Goal: Information Seeking & Learning: Learn about a topic

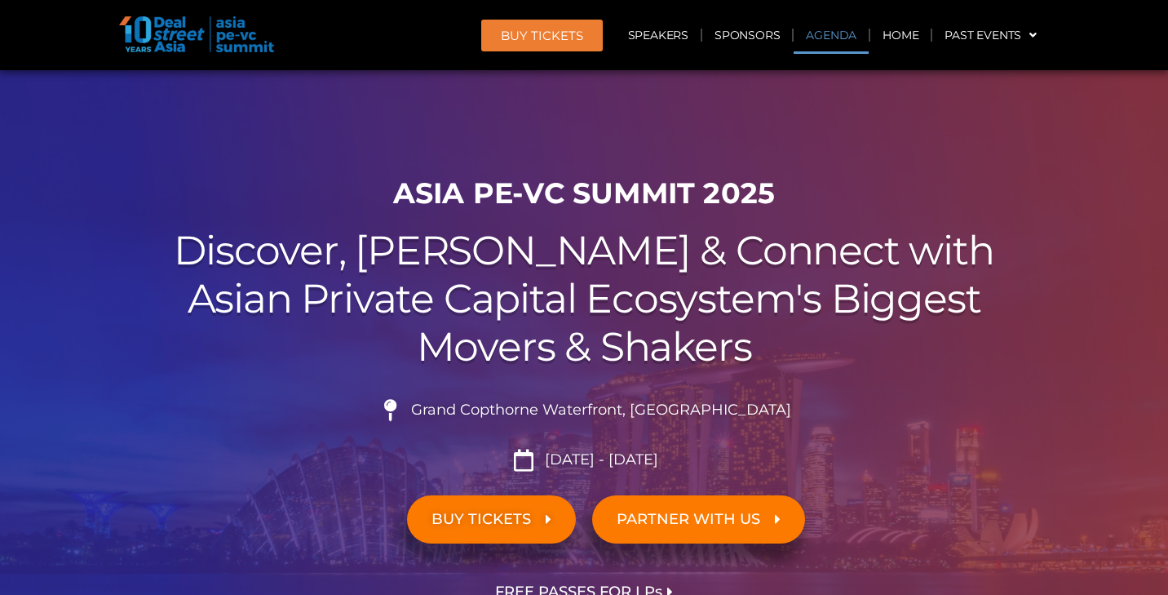
click at [838, 40] on link "Agenda" at bounding box center [831, 35] width 75 height 38
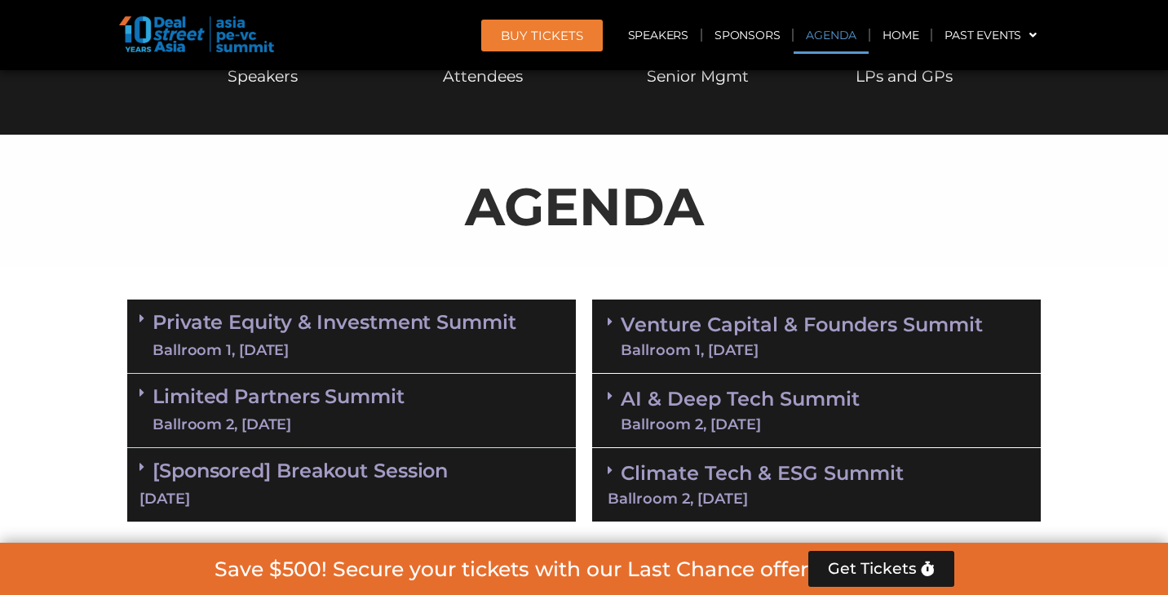
scroll to position [851, 0]
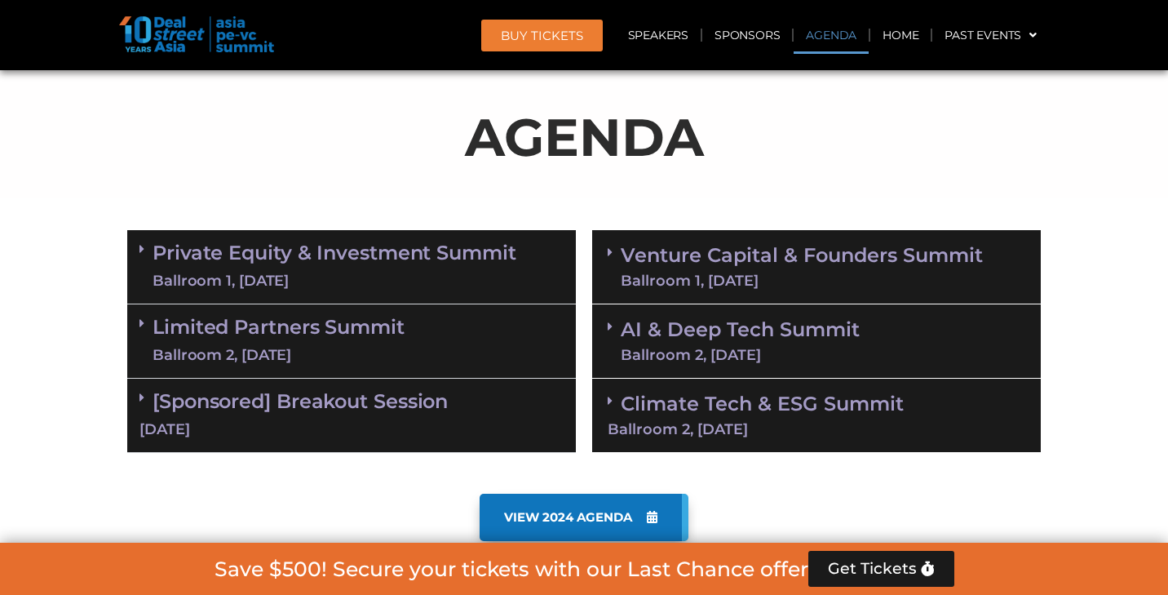
click at [838, 40] on link "Agenda" at bounding box center [831, 35] width 75 height 38
click at [331, 274] on div "Ballroom 1, [DATE]" at bounding box center [335, 281] width 364 height 20
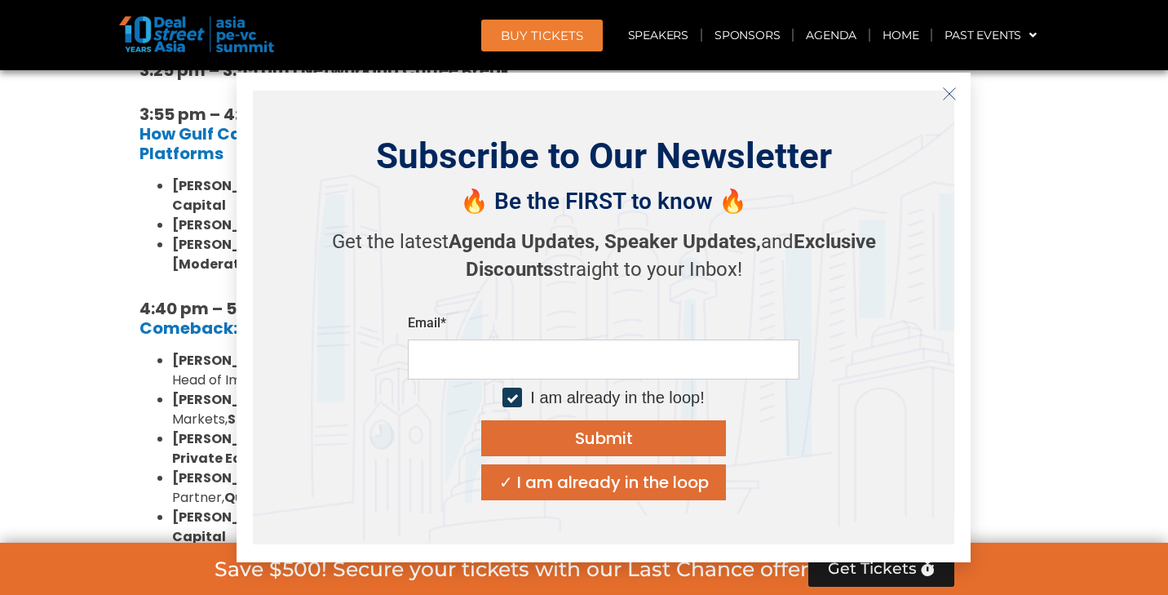
scroll to position [2819, 0]
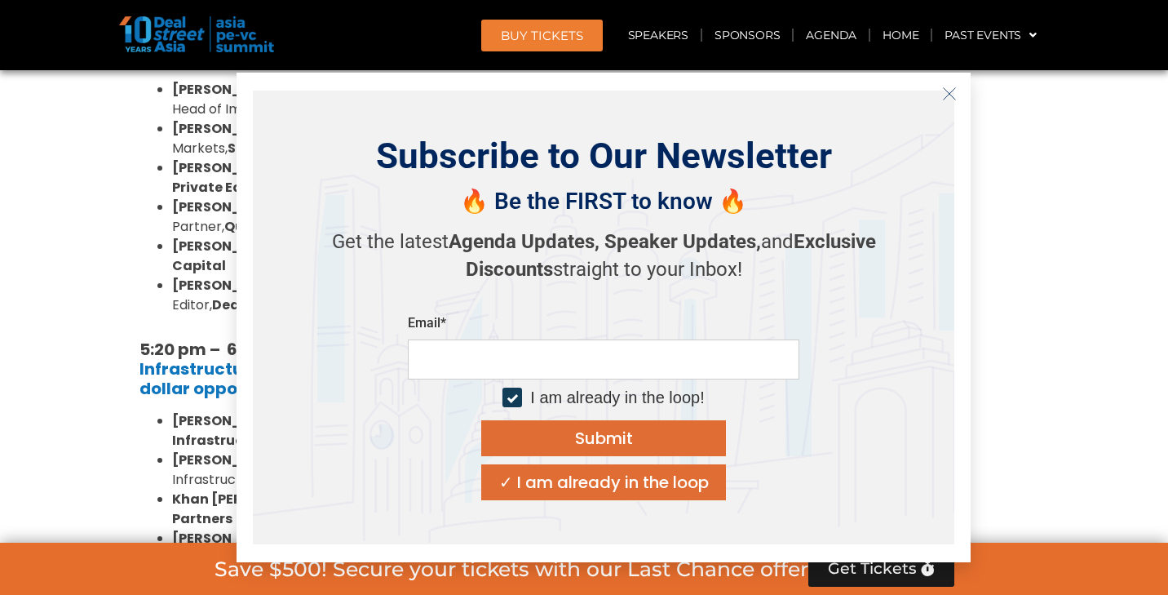
scroll to position [3132, 0]
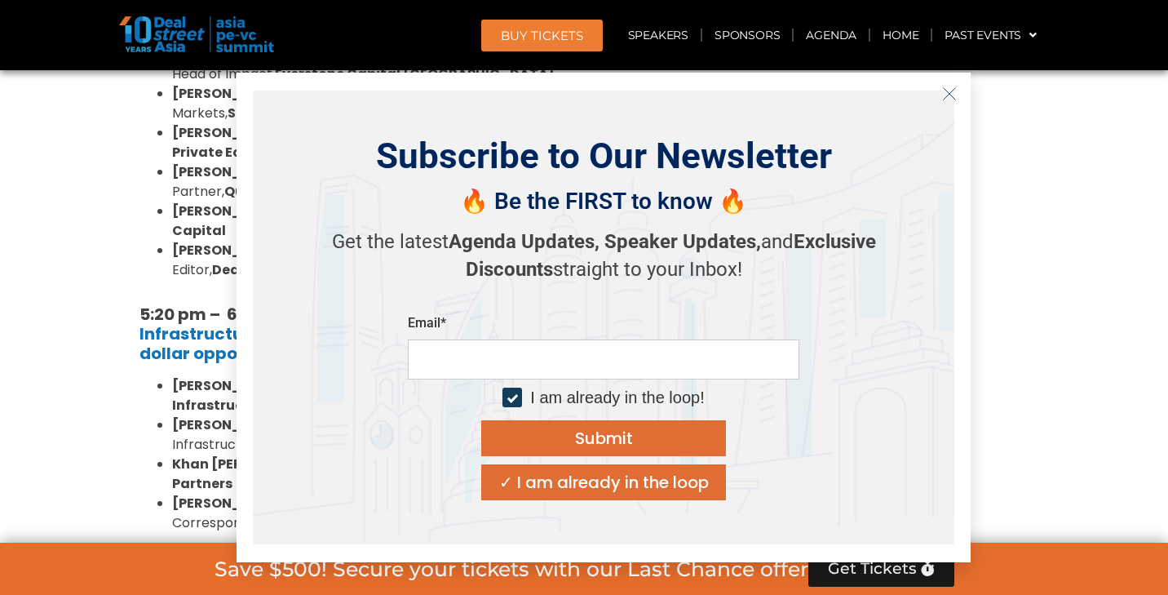
click at [947, 95] on icon "Close" at bounding box center [949, 93] width 15 height 15
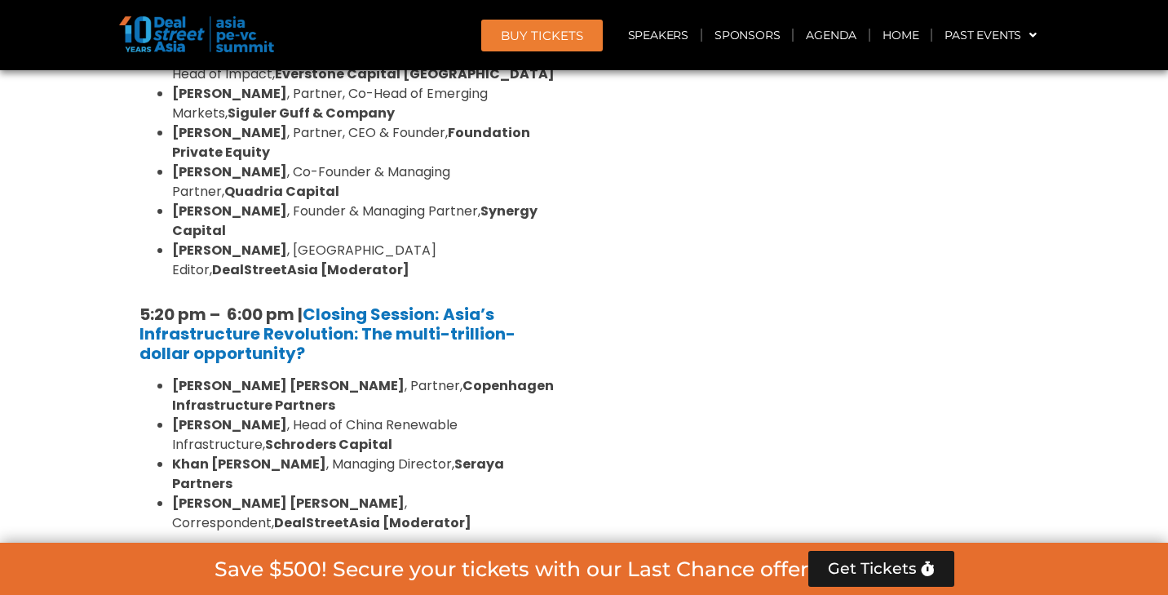
click at [383, 571] on link "Limited Partners [GEOGRAPHIC_DATA] 2, [DATE]" at bounding box center [279, 595] width 252 height 49
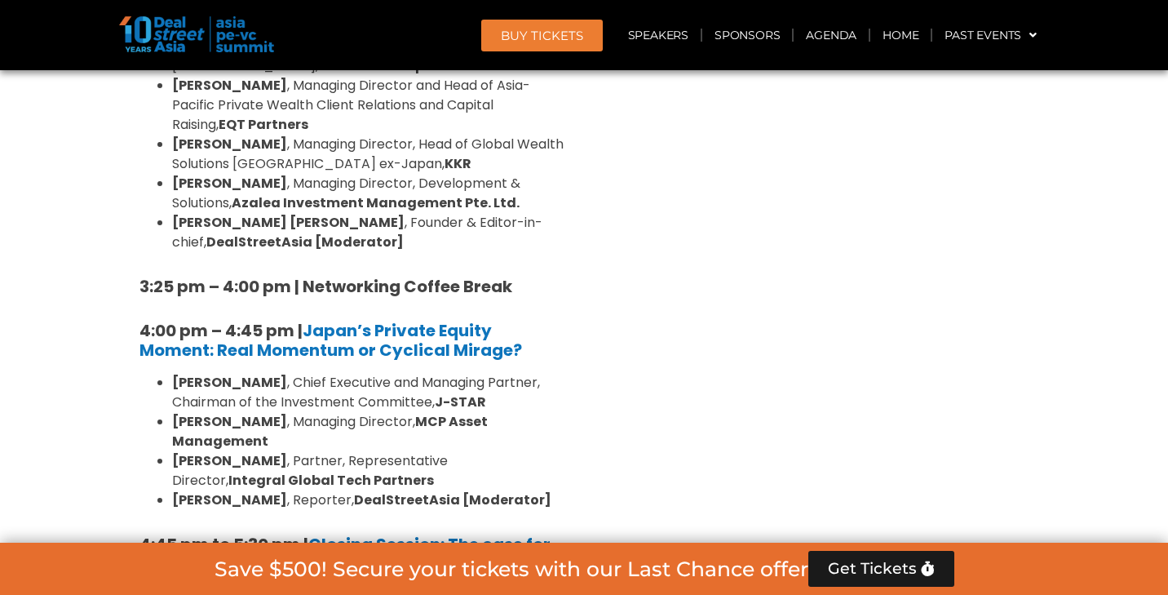
scroll to position [4722, 0]
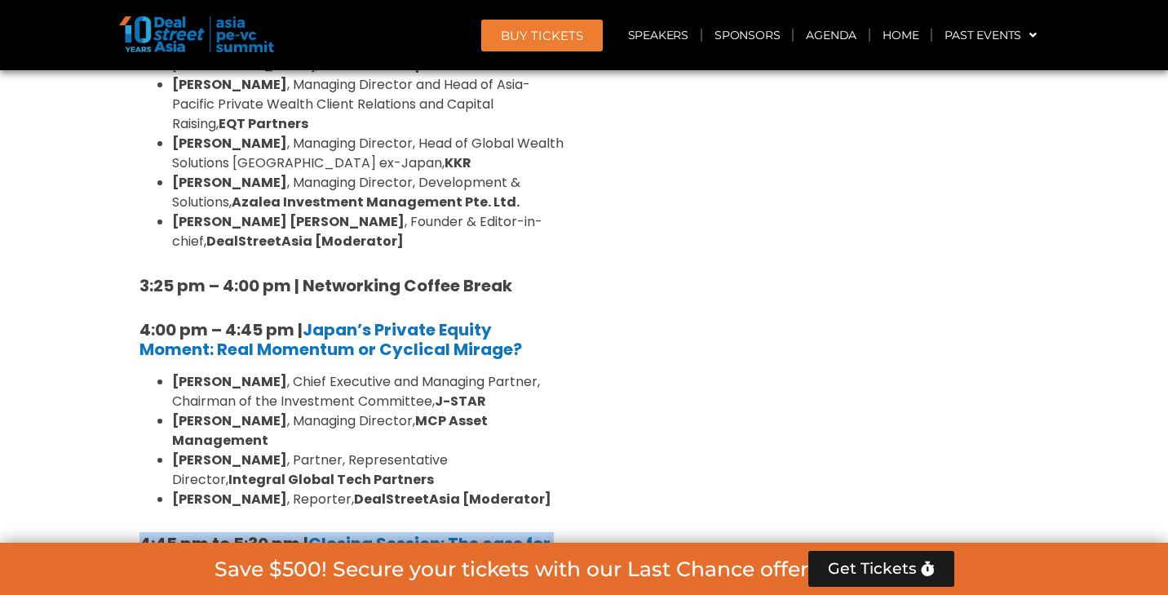
drag, startPoint x: 122, startPoint y: 146, endPoint x: 482, endPoint y: 300, distance: 391.4
copy div "4:45 pm to 5:30 pm | Closing Session: The case for emerging fund managers [PERS…"
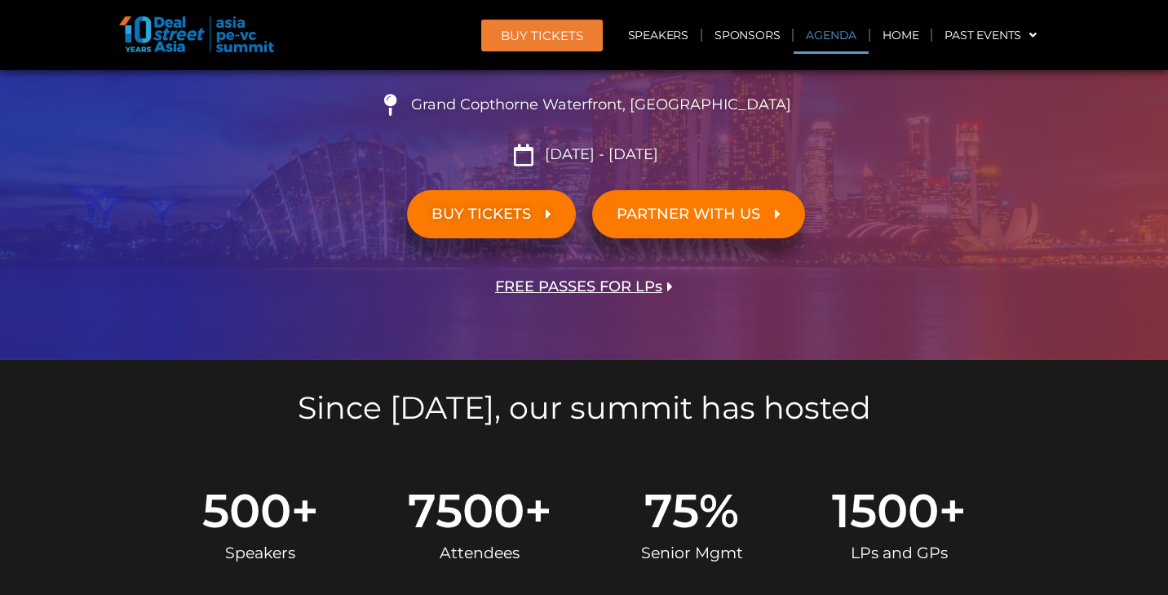
scroll to position [916, 0]
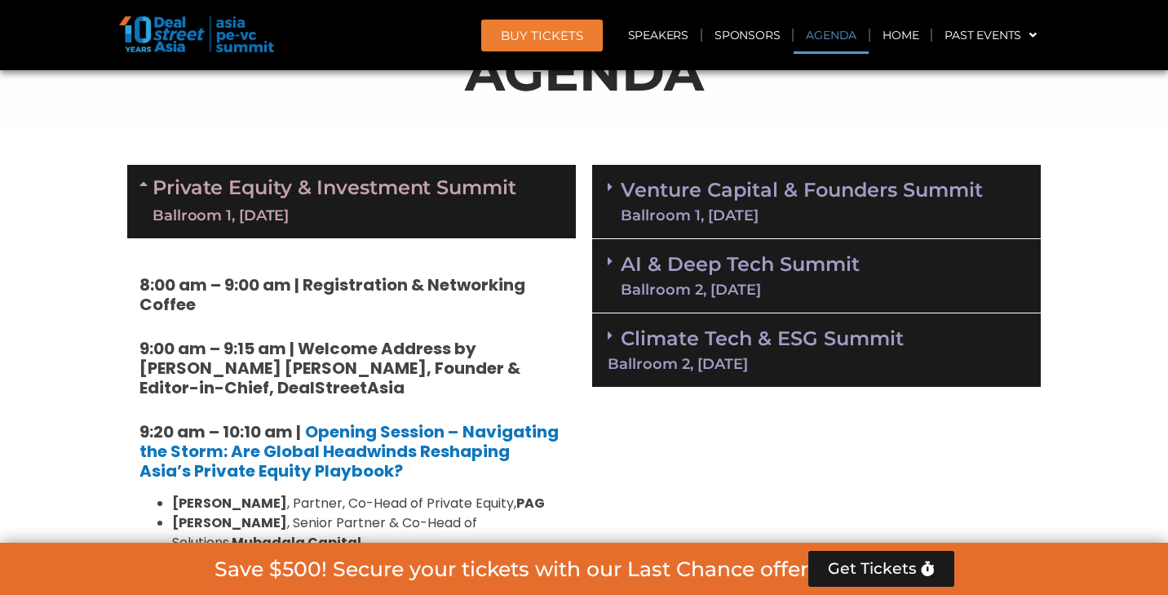
click at [864, 289] on div "AI & Deep Tech Summit Ballroom 2, [DATE]" at bounding box center [816, 276] width 449 height 74
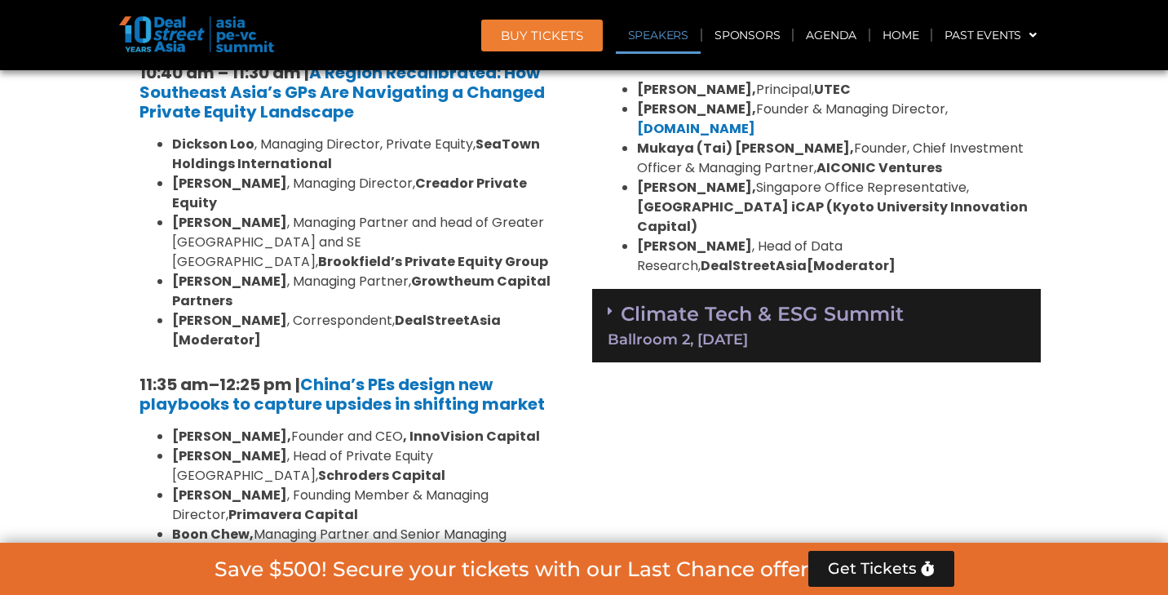
scroll to position [1685, 0]
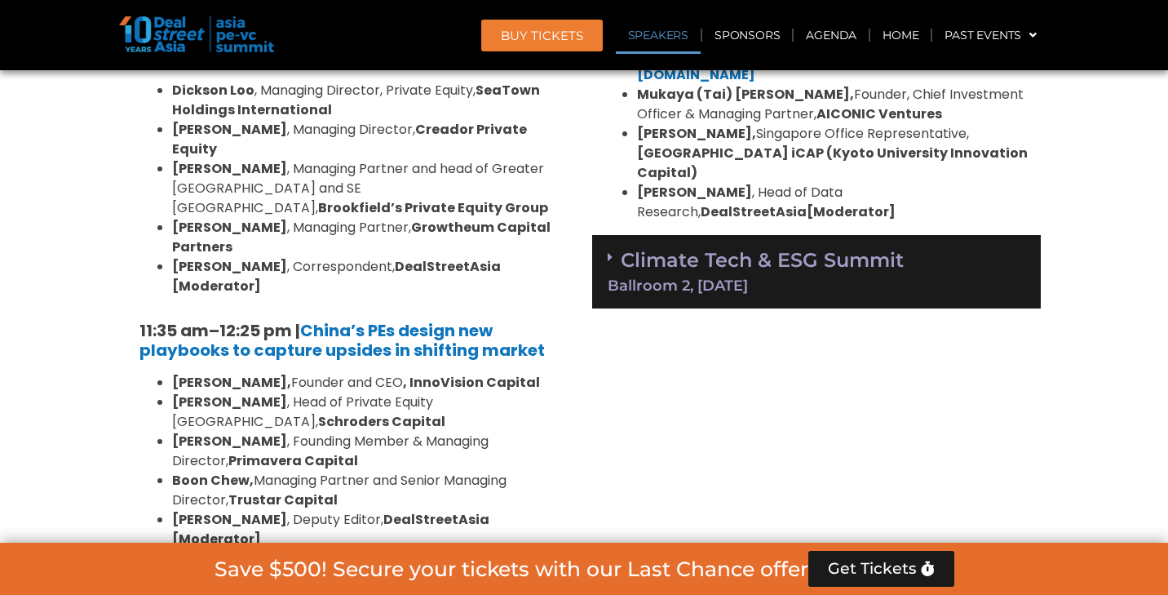
click at [835, 250] on div "Climate Tech & ESG Summit Ballroom 2, [DATE]" at bounding box center [816, 272] width 449 height 74
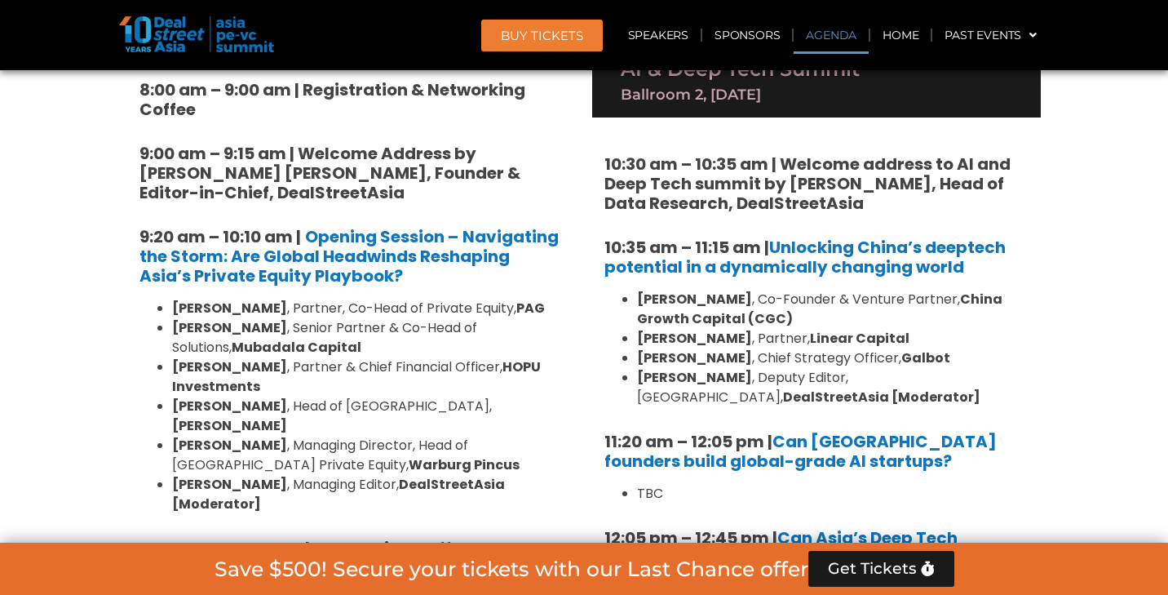
scroll to position [988, 0]
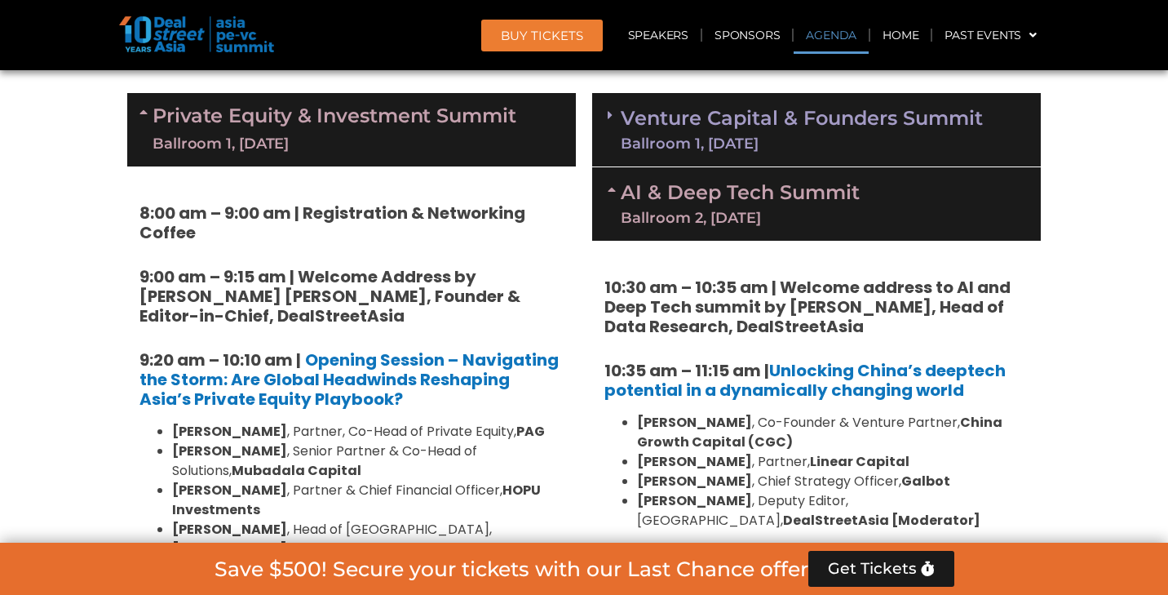
click at [817, 136] on div "Ballroom 1, [DATE]" at bounding box center [802, 143] width 362 height 15
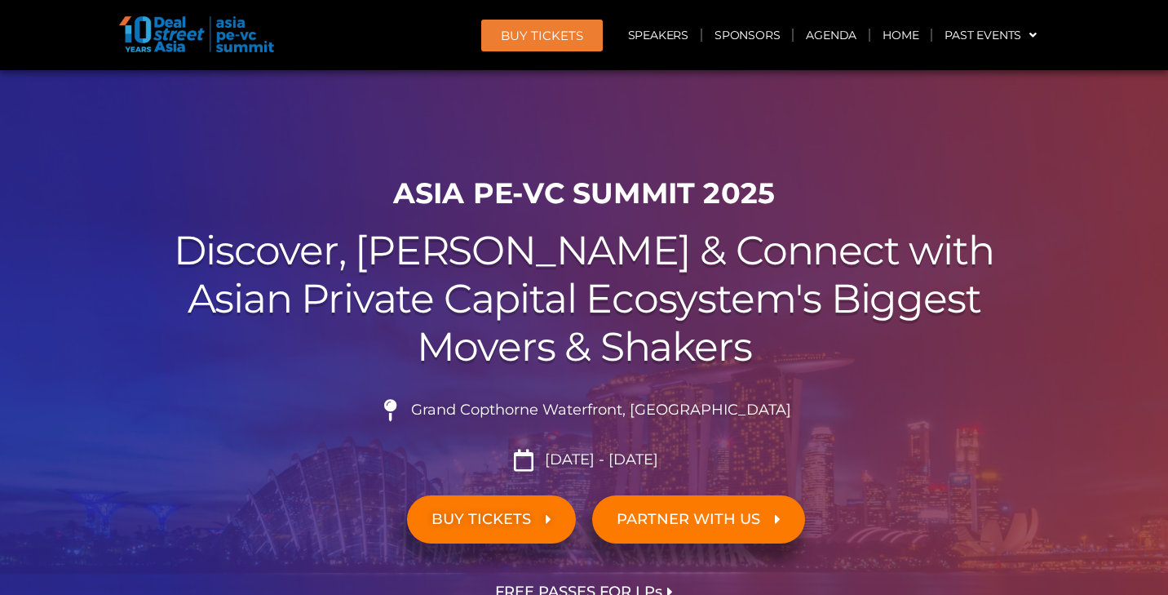
scroll to position [0, 0]
click at [822, 36] on link "Agenda" at bounding box center [831, 35] width 75 height 38
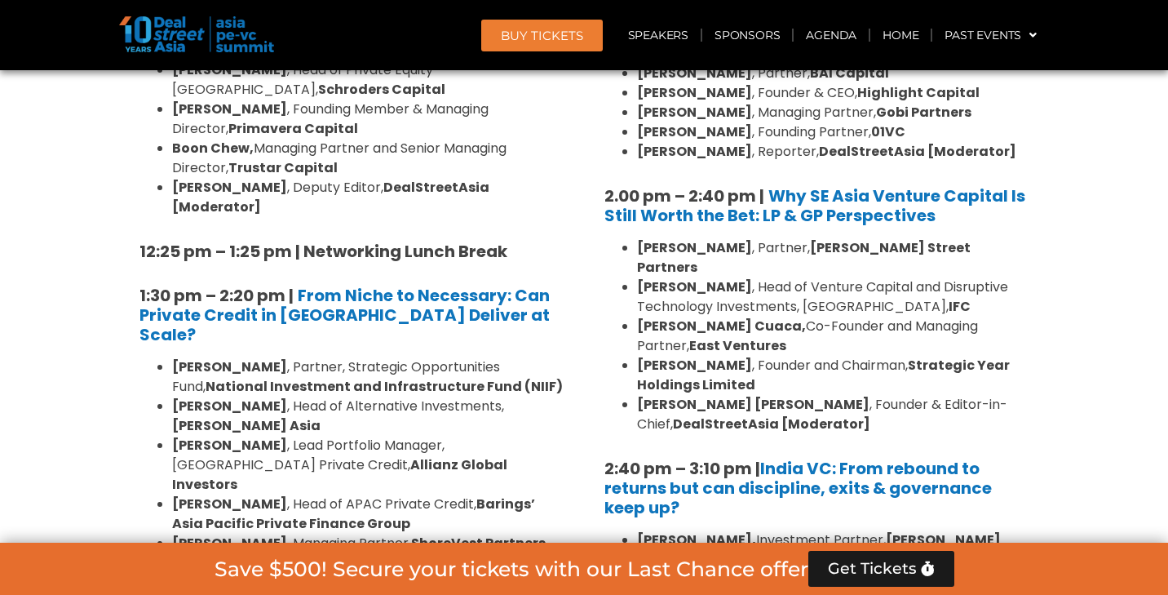
scroll to position [1716, 0]
